Goal: Transaction & Acquisition: Purchase product/service

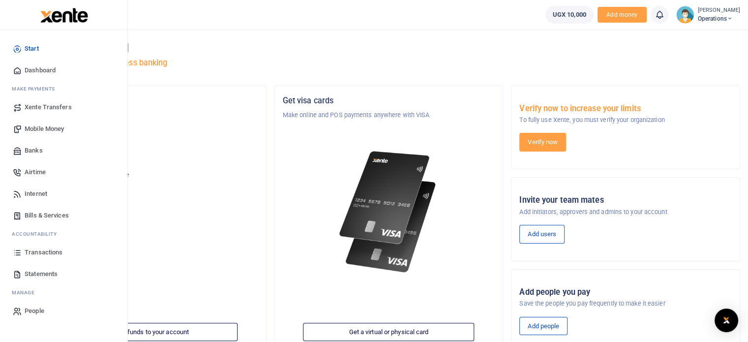
click at [31, 151] on span "Banks" at bounding box center [34, 151] width 18 height 10
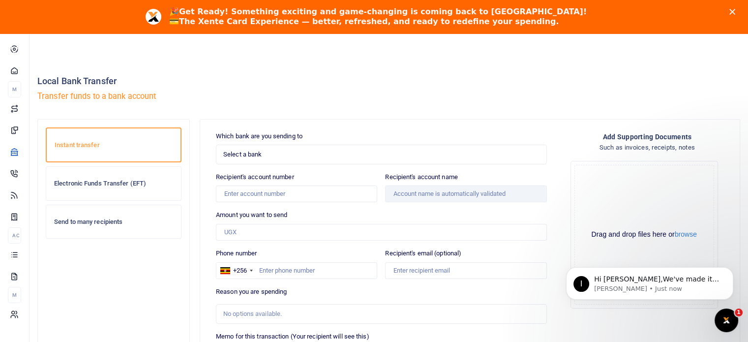
click at [301, 157] on span "Select a bank" at bounding box center [377, 155] width 309 height 10
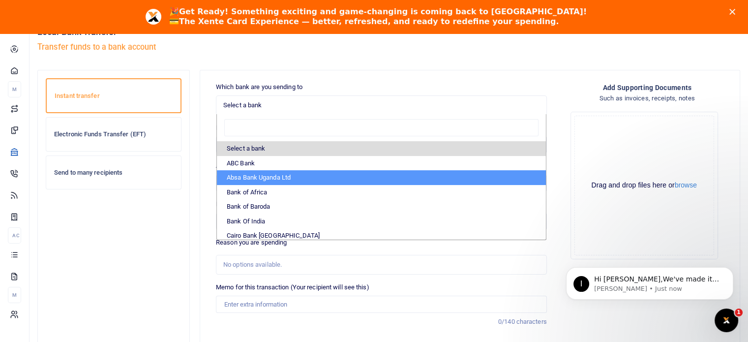
click at [260, 177] on li "Absa Bank Uganda Ltd" at bounding box center [381, 177] width 329 height 15
select select "ABSA"
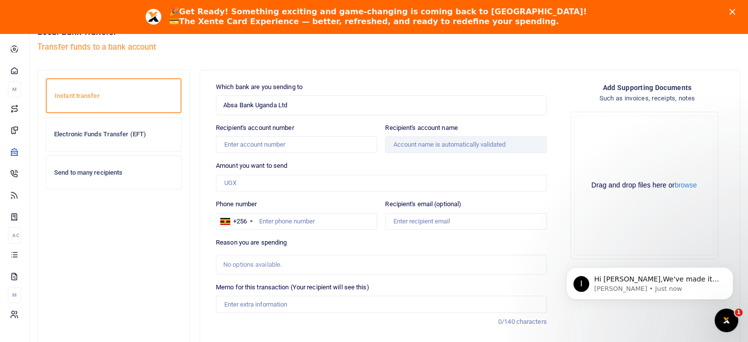
click at [346, 101] on span "Absa Bank Uganda Ltd" at bounding box center [377, 105] width 309 height 10
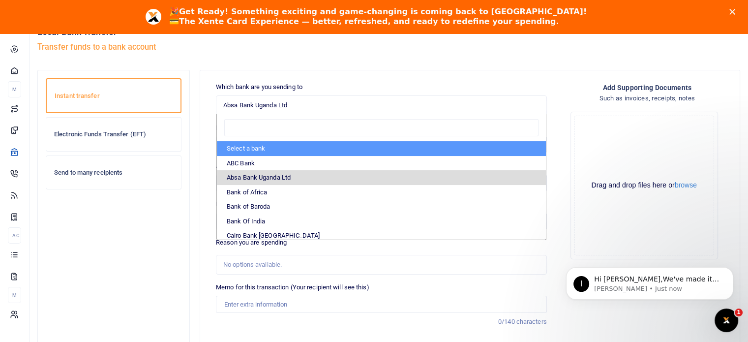
click at [735, 11] on icon "Close" at bounding box center [732, 12] width 6 height 6
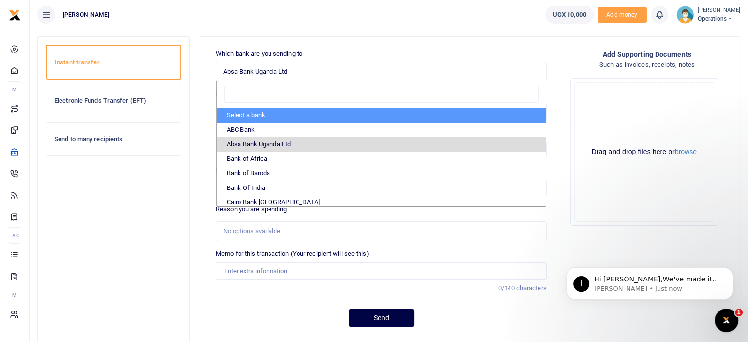
click at [574, 60] on div "Add supporting Documents Such as invoices, receipts, notes Drop your files here…" at bounding box center [647, 141] width 177 height 185
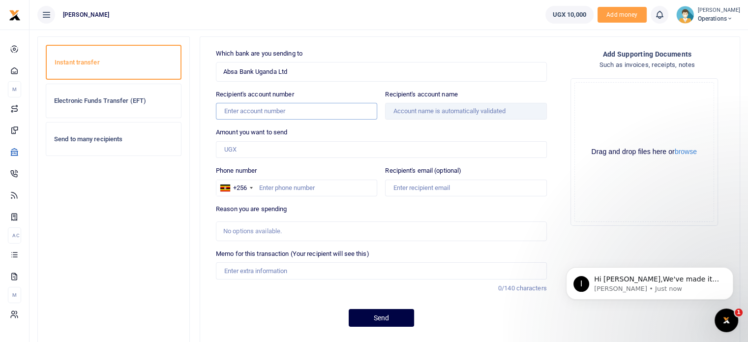
click at [327, 114] on input "Recipient's account number" at bounding box center [296, 111] width 161 height 17
type input "6008511762"
click at [369, 135] on div "Amount you want to send Amount is required." at bounding box center [381, 142] width 331 height 30
click at [728, 271] on icon "Dismiss notification" at bounding box center [730, 269] width 5 height 5
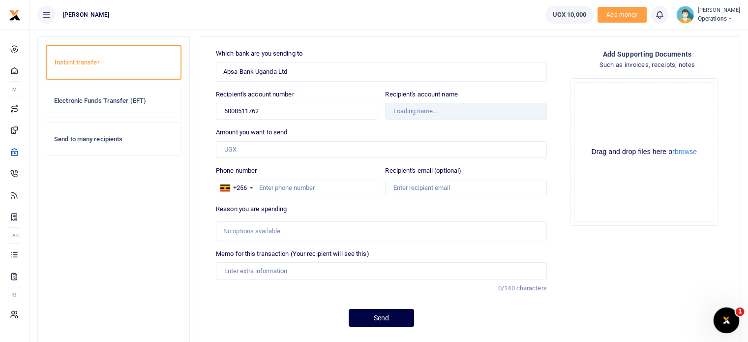
click at [729, 325] on div "Open Intercom Messenger" at bounding box center [725, 318] width 32 height 32
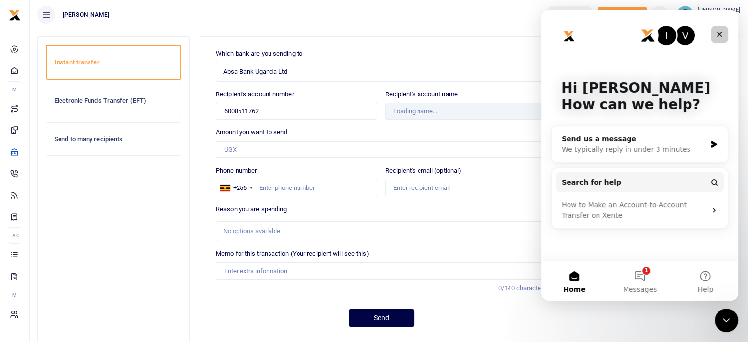
click at [718, 35] on icon "Close" at bounding box center [719, 34] width 5 height 5
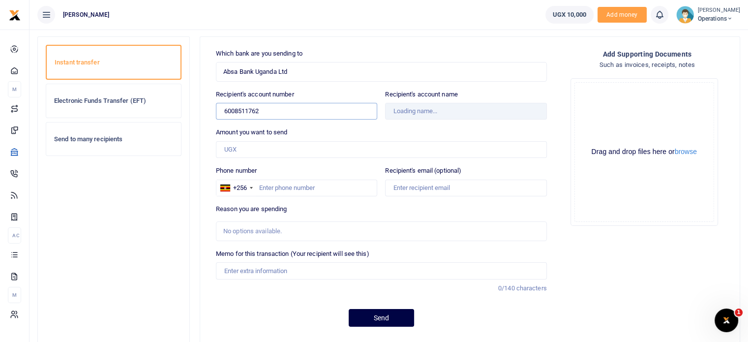
drag, startPoint x: 279, startPoint y: 112, endPoint x: 209, endPoint y: 111, distance: 69.8
click at [209, 111] on div "Which bank are you sending to Absa Bank Uganda Ltd Select an option... Select a…" at bounding box center [381, 192] width 355 height 286
